Goal: Task Accomplishment & Management: Manage account settings

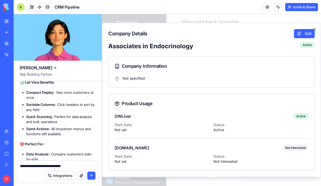
scroll to position [2755, 0]
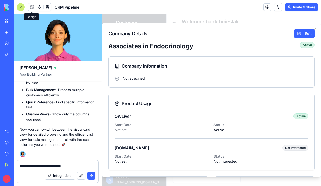
click at [33, 5] on button at bounding box center [32, 7] width 8 height 8
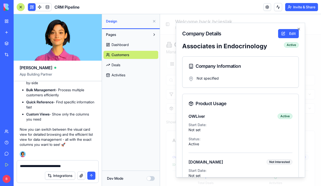
click at [33, 5] on button at bounding box center [32, 7] width 8 height 8
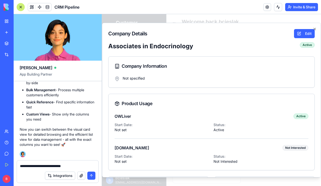
click at [21, 6] on div at bounding box center [21, 7] width 8 height 8
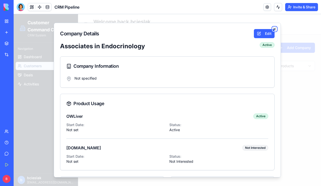
click at [272, 30] on icon "button" at bounding box center [274, 29] width 4 height 4
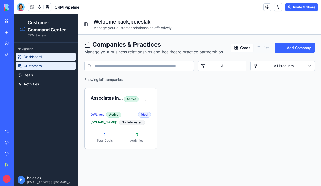
click at [57, 53] on link "Dashboard" at bounding box center [46, 57] width 60 height 8
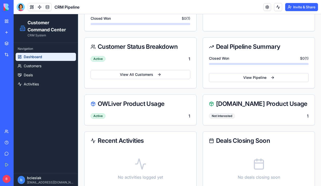
scroll to position [170, 0]
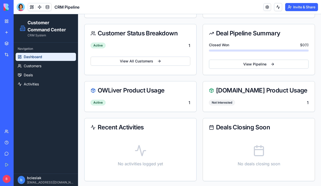
click at [267, 6] on link at bounding box center [267, 7] width 8 height 8
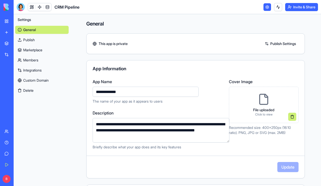
click at [276, 45] on link "Publish Settings" at bounding box center [280, 44] width 36 height 8
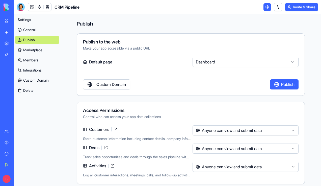
click at [212, 63] on html "**********" at bounding box center [160, 93] width 321 height 186
click at [206, 65] on html "**********" at bounding box center [160, 93] width 321 height 186
